Goal: Task Accomplishment & Management: Manage account settings

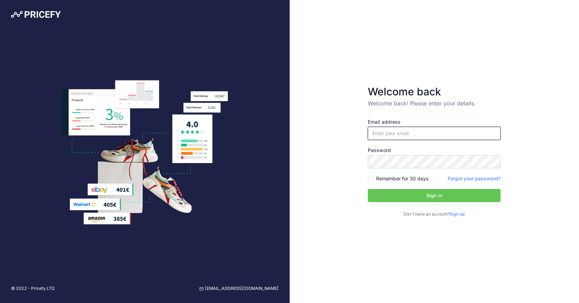
type input "[EMAIL_ADDRESS][DOMAIN_NAME]"
click at [400, 195] on button "Sign in" at bounding box center [434, 195] width 133 height 13
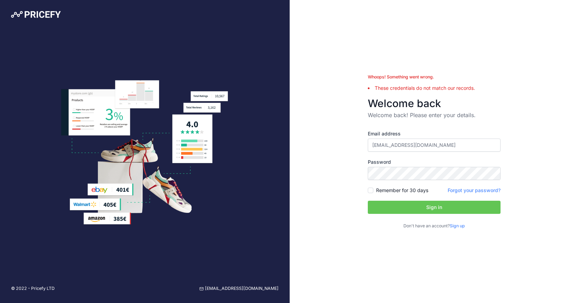
click at [396, 208] on button "Sign in" at bounding box center [434, 207] width 133 height 13
click at [368, 201] on button "Sign in" at bounding box center [434, 207] width 133 height 13
click at [425, 184] on div "Email address [EMAIL_ADDRESS][DOMAIN_NAME] Password Remember for 30 days Sign up" at bounding box center [434, 179] width 133 height 99
click at [245, 165] on div "© 2022 - Pricefy LTD [EMAIL_ADDRESS][DOMAIN_NAME] Whoops! Something went wrong.…" at bounding box center [289, 151] width 579 height 303
click at [292, 129] on div "Whoops! Something went wrong. Too many login attempts. Please try again in 43 s…" at bounding box center [435, 151] width 290 height 303
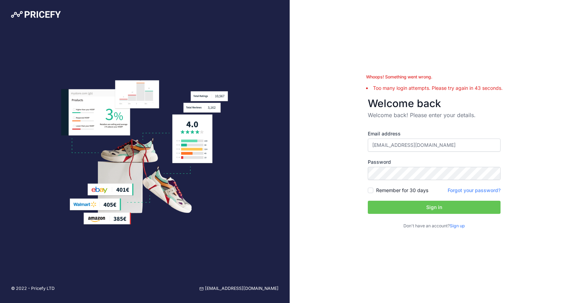
click at [381, 201] on button "Sign in" at bounding box center [434, 207] width 133 height 13
click at [339, 60] on div "Whoops! Something went wrong. Too many login attempts. Please try again in 27 s…" at bounding box center [435, 151] width 290 height 303
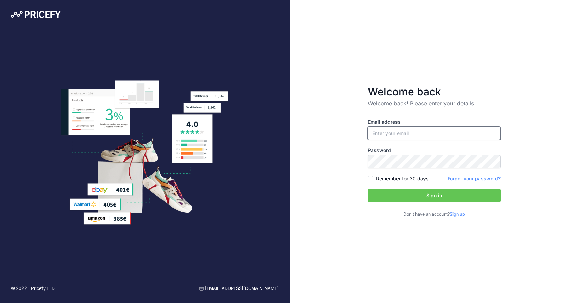
type input "[EMAIL_ADDRESS][DOMAIN_NAME]"
click at [416, 134] on input "[EMAIL_ADDRESS][DOMAIN_NAME]" at bounding box center [434, 133] width 133 height 13
click at [424, 133] on input "[EMAIL_ADDRESS][DOMAIN_NAME]" at bounding box center [434, 133] width 133 height 13
click at [380, 152] on label "Password" at bounding box center [434, 150] width 133 height 7
click at [408, 168] on div "Email address maxwood@tala.co.uk Password Remember for 30 days Sign up" at bounding box center [434, 168] width 133 height 99
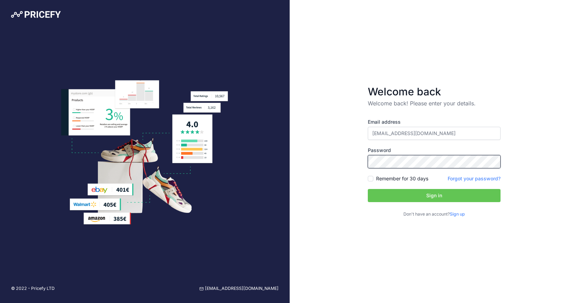
click at [285, 152] on div "© 2022 - Pricefy LTD support@pricefy.io Welcome back Welcome back! Please enter…" at bounding box center [289, 151] width 579 height 303
click at [483, 62] on div "Welcome back Welcome back! Please enter your details. Email address maxwood@tal…" at bounding box center [435, 151] width 290 height 303
click at [367, 176] on form "Welcome back Welcome back! Please enter your details. Email address maxwood@tal…" at bounding box center [434, 151] width 155 height 154
click at [369, 178] on input "Remember for 30 days" at bounding box center [371, 179] width 6 height 6
checkbox input "true"
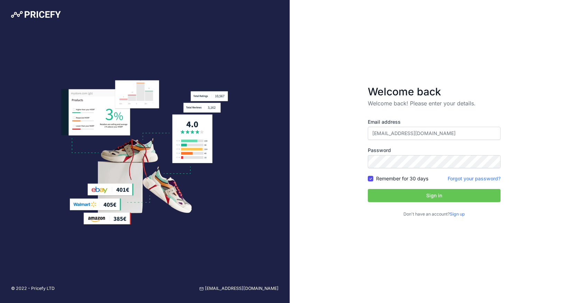
click at [379, 196] on button "Sign in" at bounding box center [434, 195] width 133 height 13
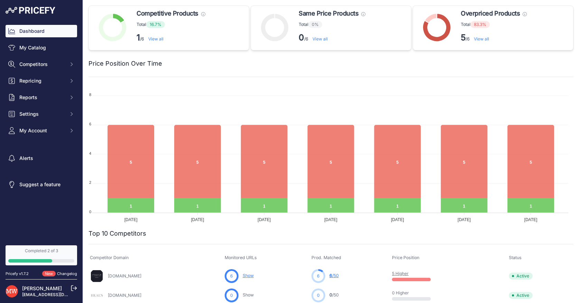
click at [50, 203] on nav "Dashboard My Catalog Competitors Competitors Monitored URLs MAP infringements R…" at bounding box center [42, 131] width 72 height 212
click at [54, 132] on span "My Account" at bounding box center [41, 130] width 45 height 7
click at [44, 238] on nav "Dashboard My Catalog Competitors Competitors Monitored URLs MAP infringements R…" at bounding box center [42, 140] width 72 height 231
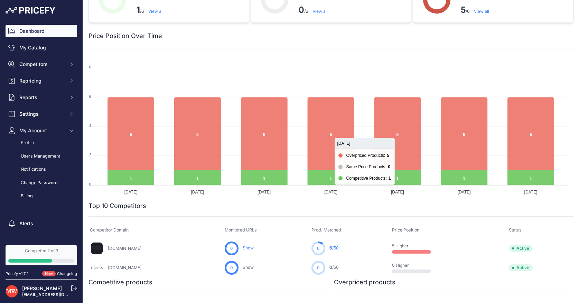
scroll to position [46, 0]
